Goal: Task Accomplishment & Management: Use online tool/utility

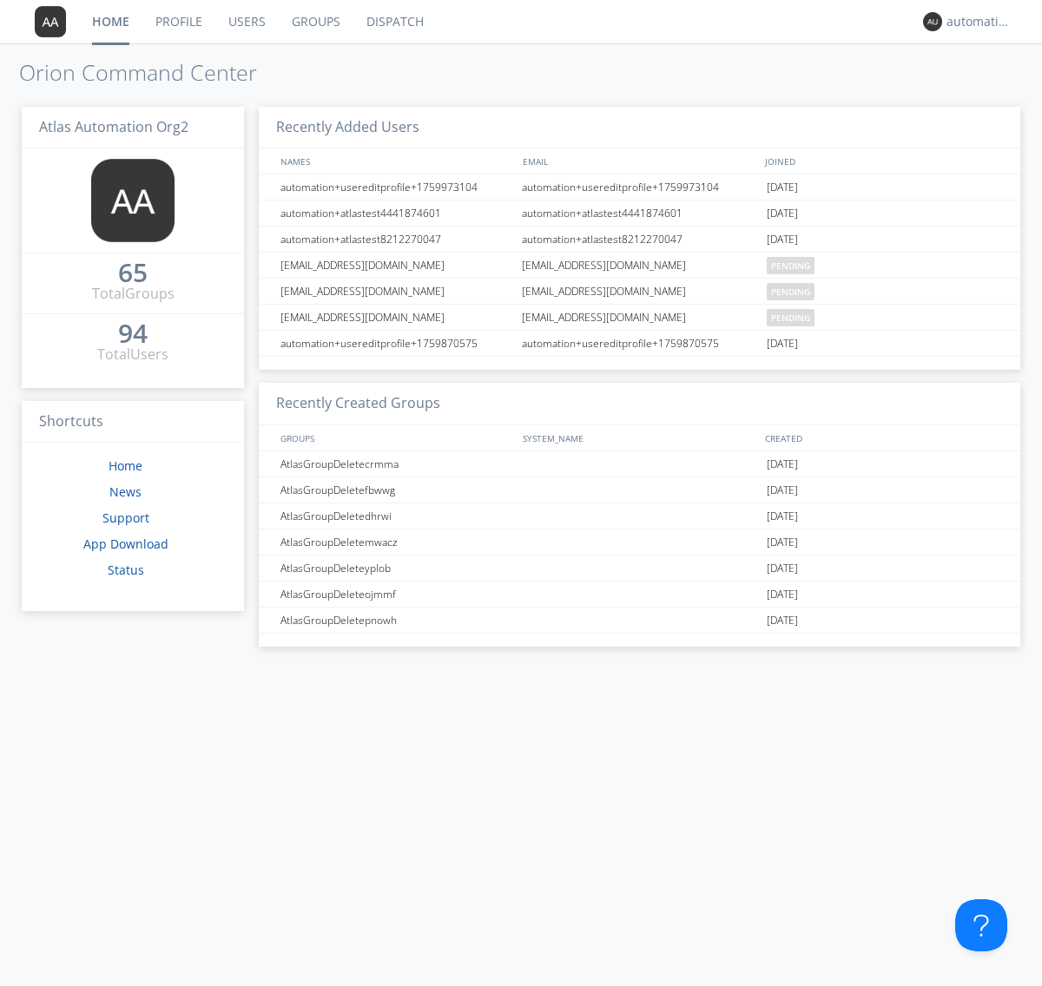
click at [393, 22] on link "Dispatch" at bounding box center [394, 21] width 83 height 43
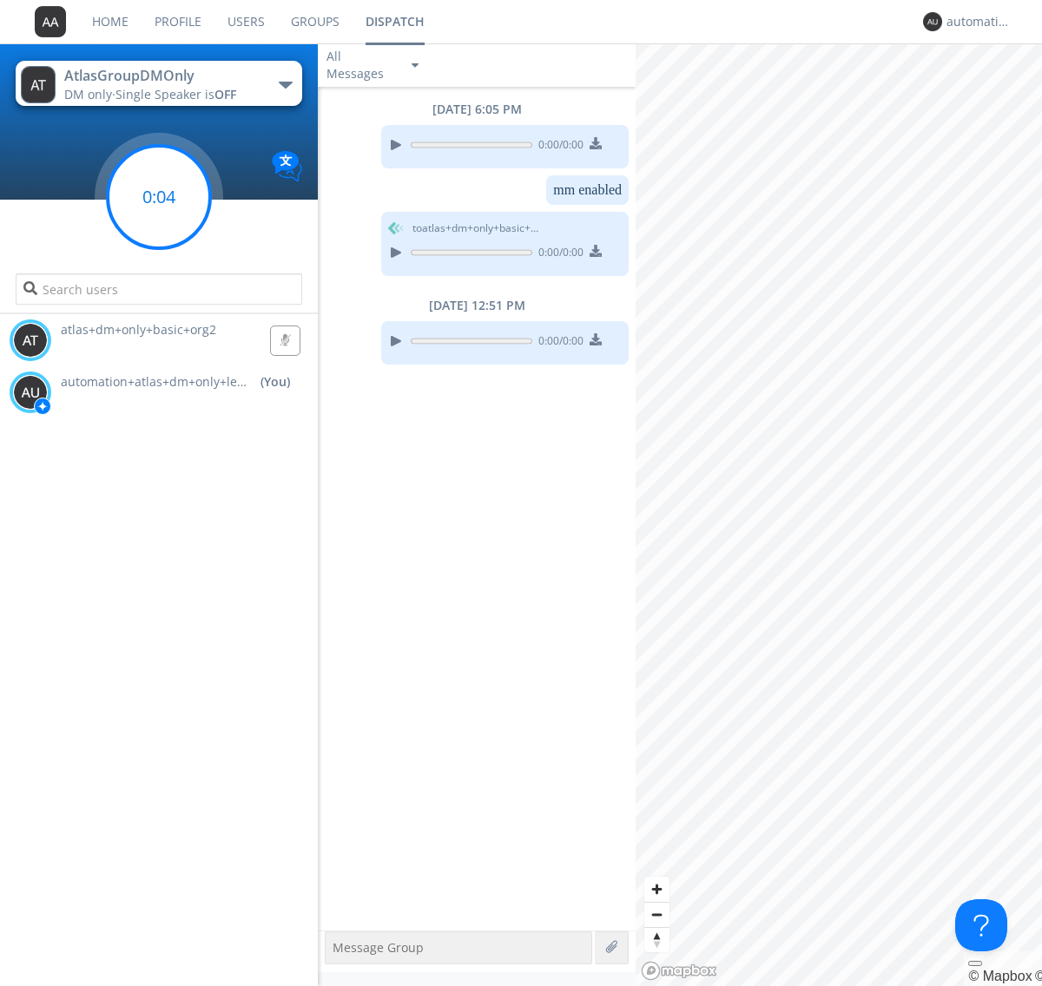
click at [159, 197] on g at bounding box center [159, 197] width 102 height 102
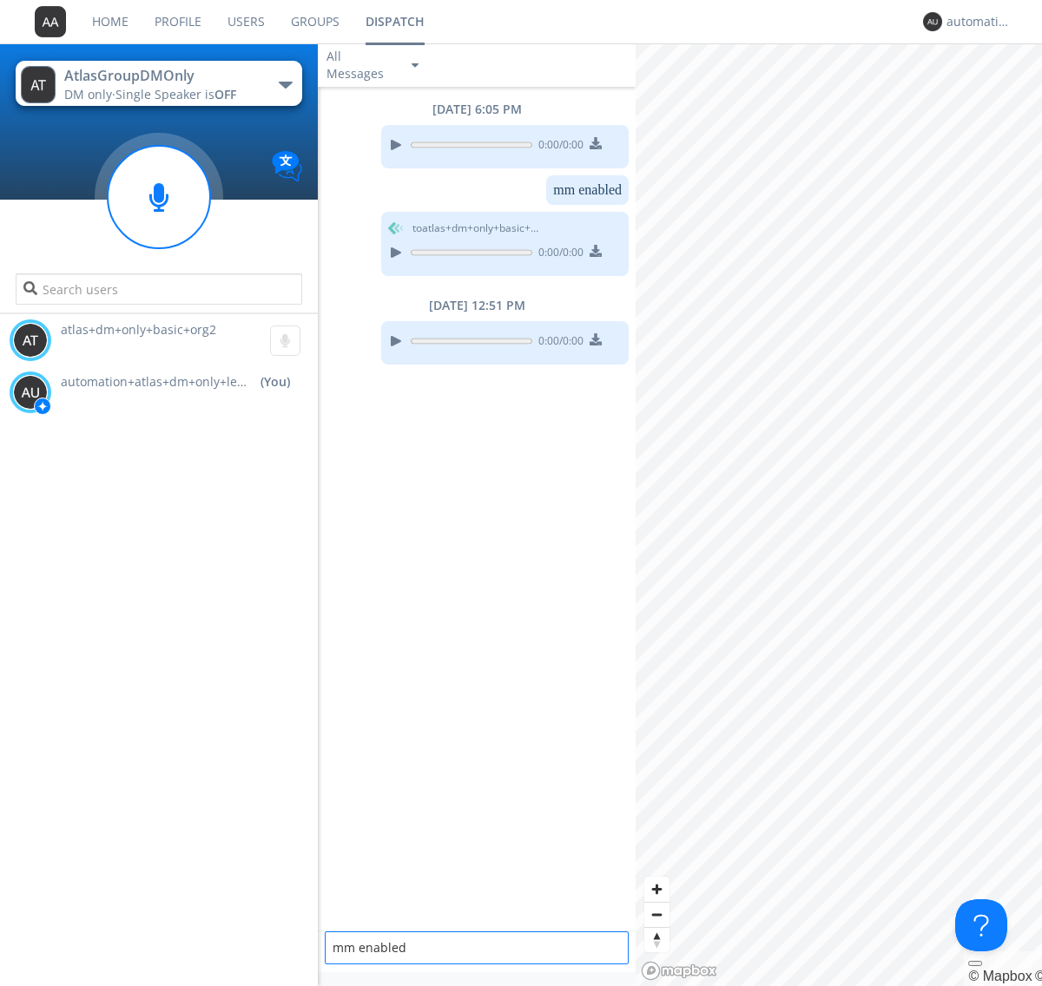
type textarea "mm enabled"
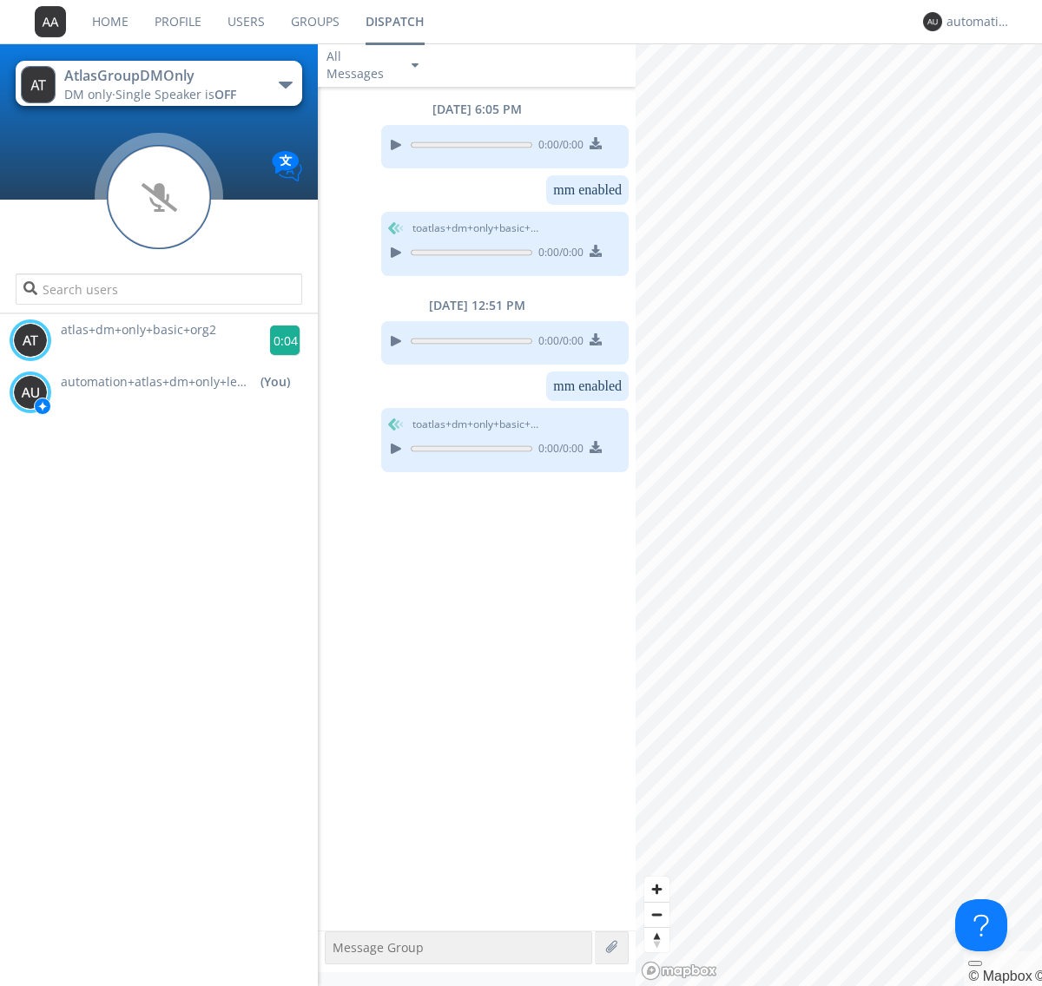
click at [278, 340] on g at bounding box center [285, 341] width 30 height 30
click at [974, 22] on div "automation+atlas+dm+only+lead+org2" at bounding box center [978, 21] width 65 height 17
